Goal: Book appointment/travel/reservation

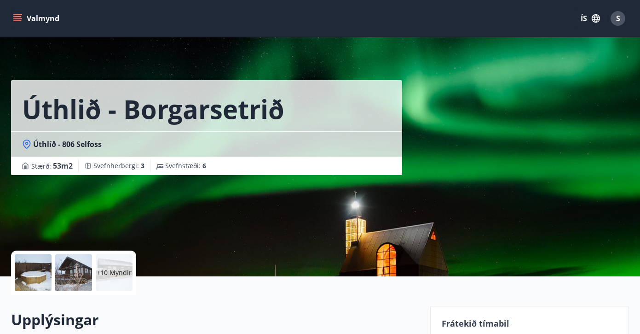
scroll to position [192, 0]
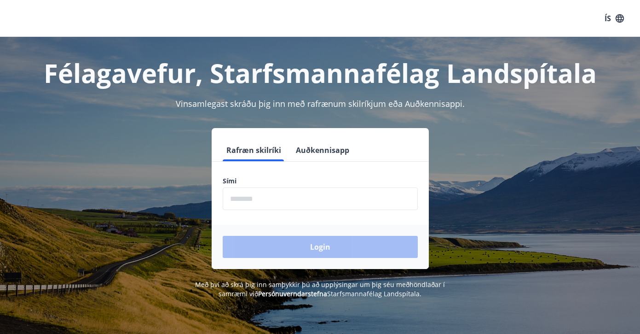
click at [296, 197] on input "phone" at bounding box center [320, 198] width 195 height 23
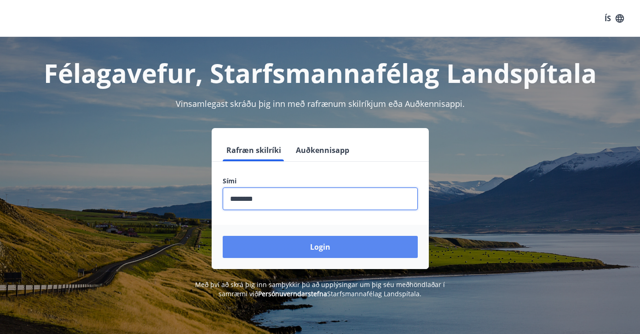
type input "********"
click at [315, 242] on button "Login" at bounding box center [320, 247] width 195 height 22
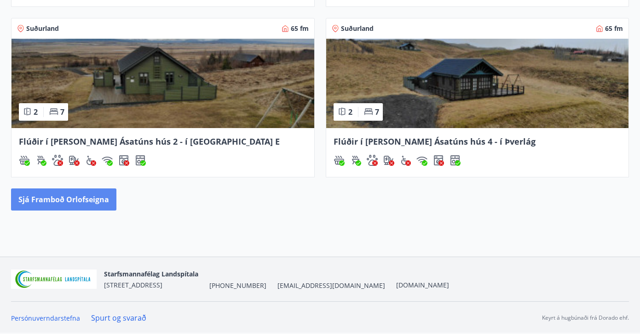
scroll to position [541, 0]
click at [84, 200] on button "Sjá framboð orlofseigna" at bounding box center [63, 199] width 105 height 22
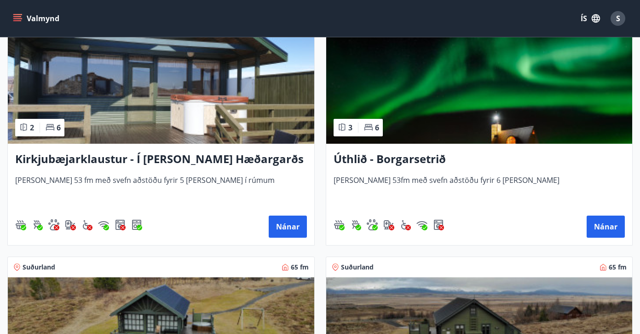
scroll to position [197, 0]
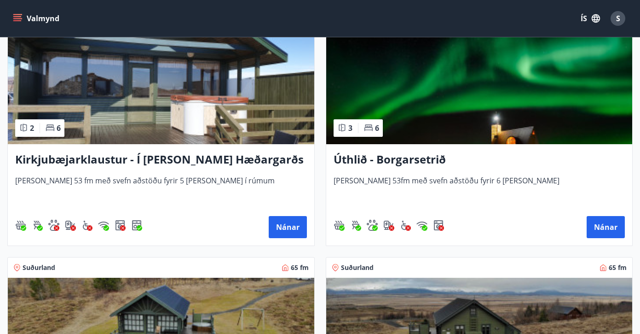
click at [513, 110] on img at bounding box center [479, 86] width 307 height 116
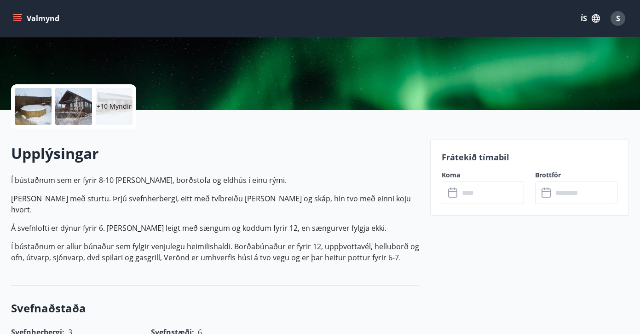
scroll to position [175, 0]
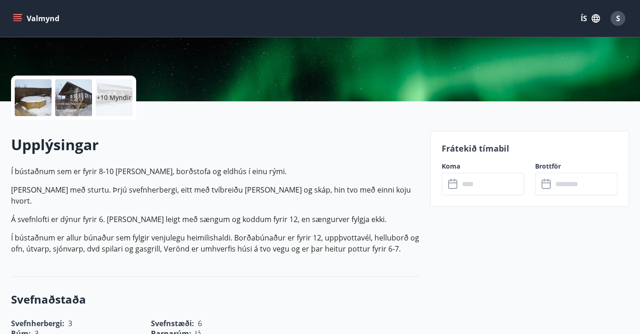
click at [468, 188] on input "text" at bounding box center [491, 184] width 65 height 23
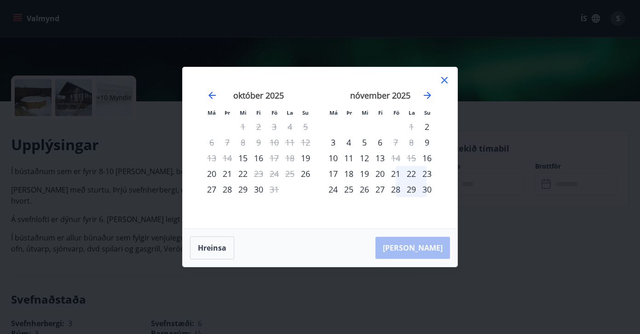
click at [396, 173] on div "21" at bounding box center [396, 174] width 16 height 16
click at [429, 174] on div "23" at bounding box center [427, 174] width 16 height 16
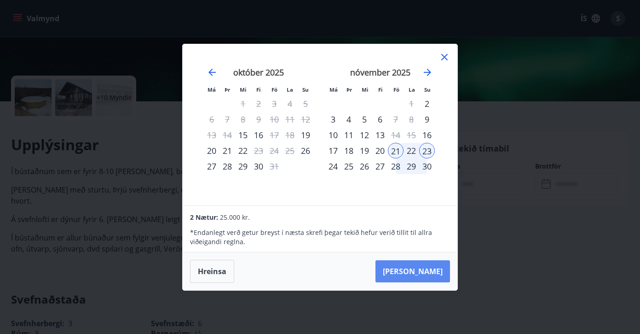
click at [431, 270] on button "[PERSON_NAME]" at bounding box center [413, 271] width 75 height 22
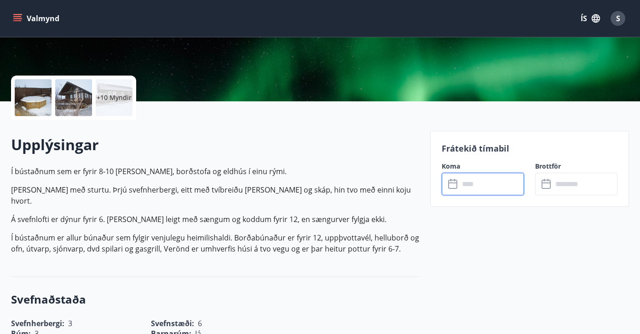
type input "******"
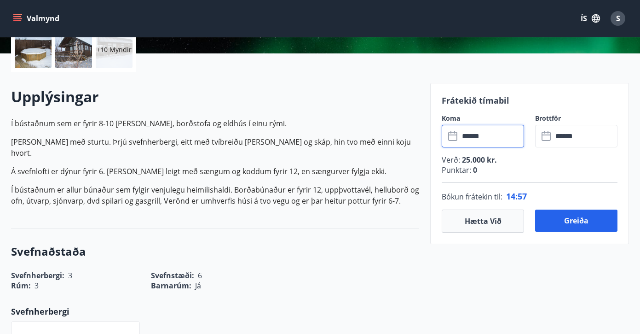
scroll to position [225, 0]
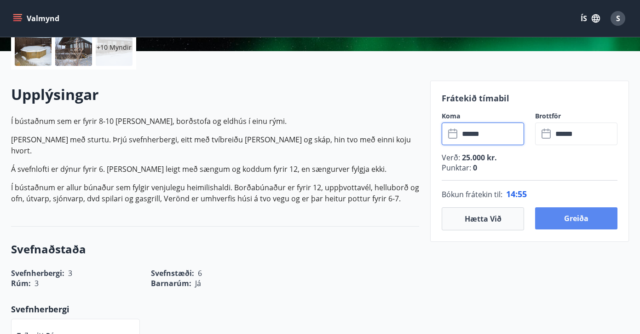
click at [567, 219] on button "Greiða" at bounding box center [576, 218] width 82 height 22
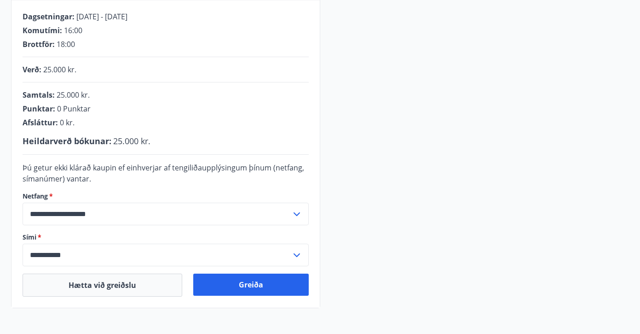
scroll to position [176, 0]
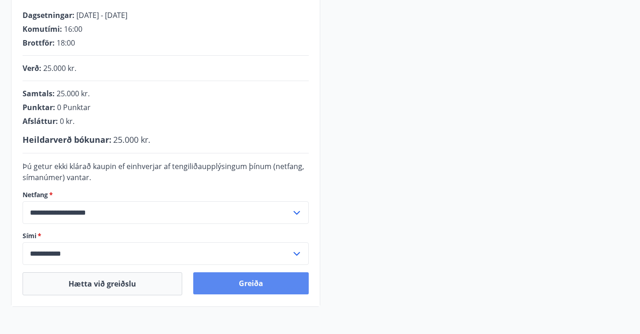
click at [255, 283] on button "Greiða" at bounding box center [251, 283] width 116 height 22
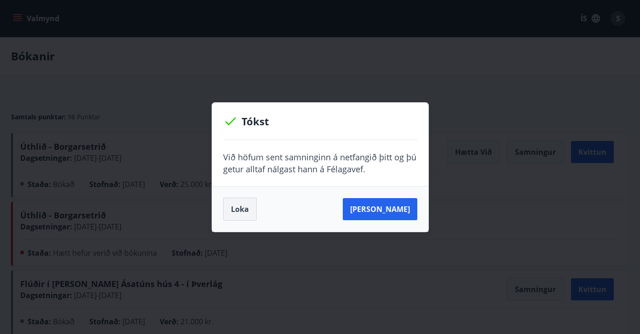
click at [238, 205] on button "Loka" at bounding box center [240, 208] width 34 height 23
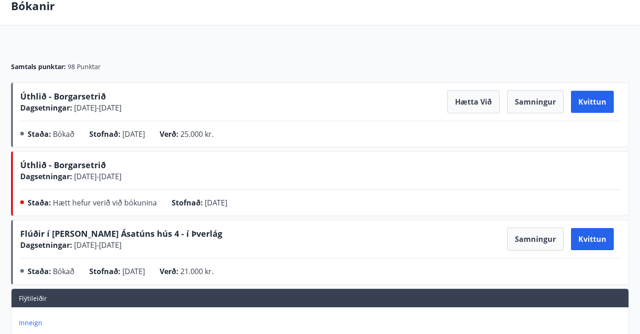
scroll to position [42, 0]
